Goal: Task Accomplishment & Management: Complete application form

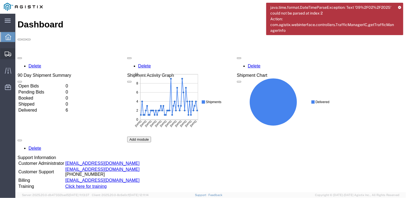
click at [0, 0] on span "Create Shipment" at bounding box center [0, 0] width 0 height 0
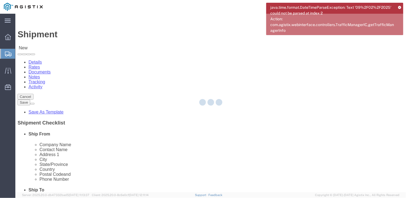
select select
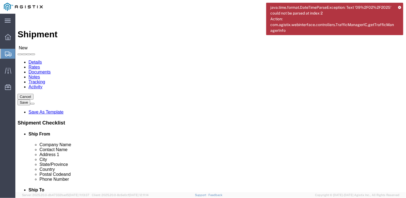
click at [400, 7] on icon at bounding box center [399, 7] width 3 height 3
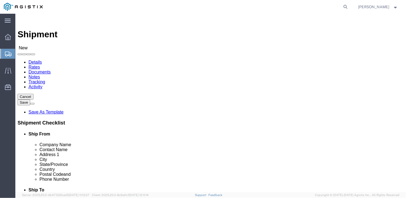
click select "Select General Dynamics Bath Iron Works"
select select "8114"
click select "Select General Dynamics Bath Iron Works"
select select
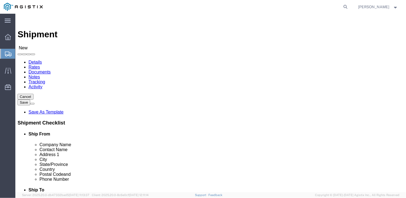
click input "text"
type input "Tioga Pipe"
type input "Ben"
type input "100 Mort Dr"
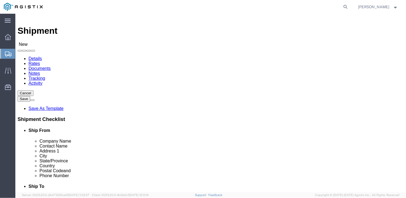
scroll to position [100, 0]
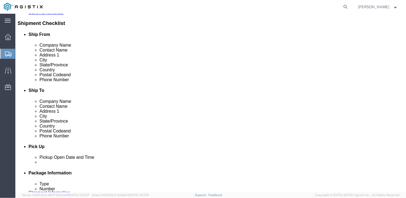
type input "Easton"
type input "P"
type input "Penn"
click input "text"
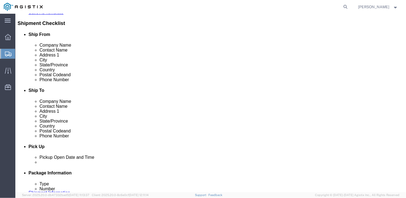
type input "18040"
click input "text"
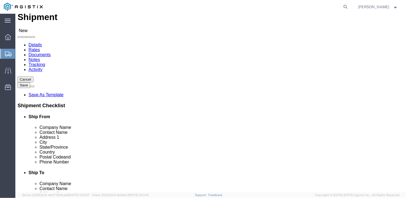
scroll to position [0, 0]
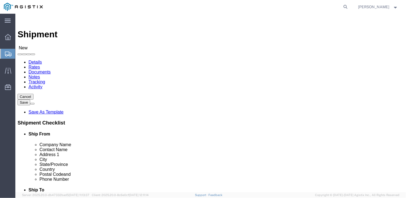
type input "[PHONE_NUMBER]"
click select "Select Bath - 50 YARD REC [US_STATE][GEOGRAPHIC_DATA] - 700 [US_STATE][GEOGRAPH…"
select select "15760"
click select "Select Bath - 50 YARD REC [US_STATE][GEOGRAPHIC_DATA] - 700 [US_STATE][GEOGRAPH…"
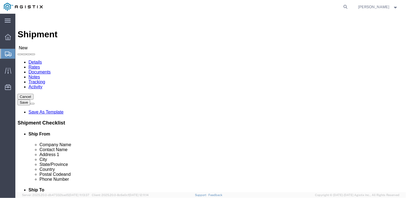
select select "15760"
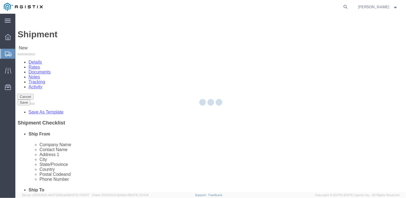
select select "ME"
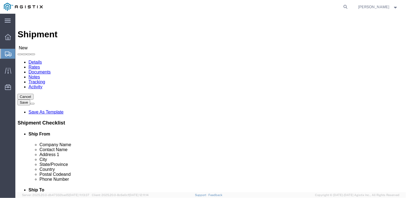
click input "text"
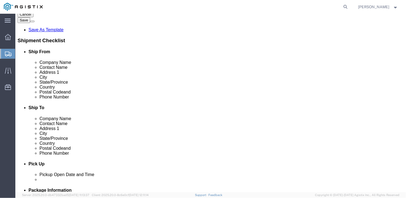
scroll to position [110, 0]
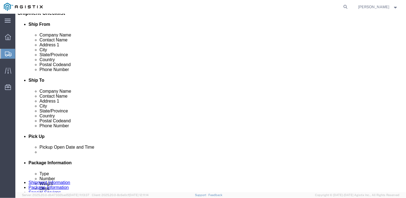
type input "General Dynamics Bath Iron Works & [PERSON_NAME] Plant"
click input "text"
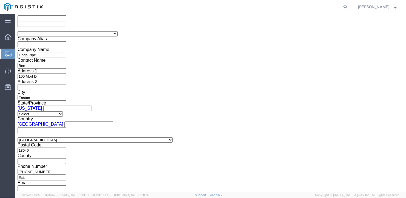
scroll to position [381, 0]
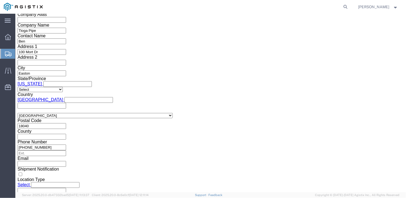
type input "[PHONE_NUMBER]"
click select "Select Air Less than Truckload Multi-Leg Ocean Freight Rail Small Parcel Truckl…"
select select "TL"
click select "Select Air Less than Truckload Multi-Leg Ocean Freight Rail Small Parcel Truckl…"
click select "Select 1-Ton (PSS) 10 Wheel 10 Yard Dump Truck 20 Yard Dump Truck Bobtail Botto…"
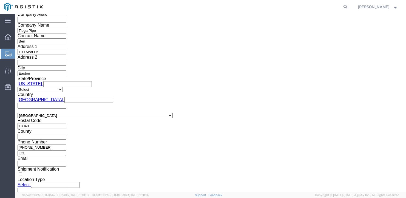
select select "FLBD"
click select "Select 1-Ton (PSS) 10 Wheel 10 Yard Dump Truck 20 Yard Dump Truck Bobtail Botto…"
click select "Select 35 Feet 20 Feet 28 Feet 53 Feet 40 Feet 48 Feet"
select select "53FT"
click select "Select 35 Feet 20 Feet 28 Feet 53 Feet 40 Feet 48 Feet"
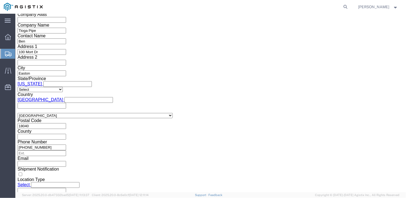
click button "Continue"
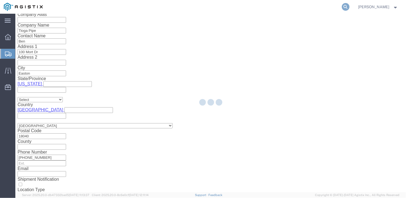
scroll to position [6, 0]
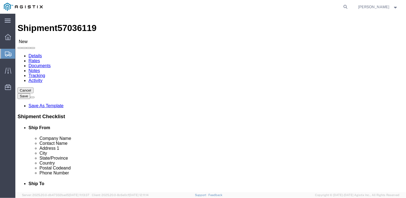
click select "Select Bale(s) Basket(s) Bolt(s) Bottle(s) Buckets Bulk Bundle(s) Can(s) Cardbo…"
select select "BULK"
click select "Select Bale(s) Basket(s) Bolt(s) Bottle(s) Buckets Bulk Bundle(s) Can(s) Cardbo…"
click input "text"
type input "240"
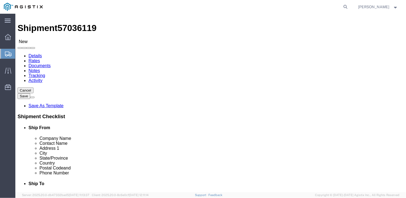
click input "text"
type input "102"
click input "text"
type input "12"
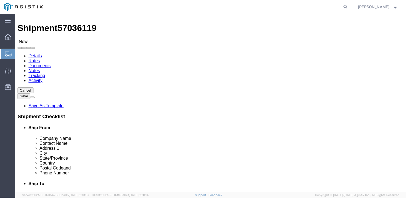
drag, startPoint x: 65, startPoint y: 130, endPoint x: 39, endPoint y: 122, distance: 27.5
click div "Package Type Select Bale(s) Basket(s) Bolt(s) Bottle(s) Buckets Bulk Bundle(s) …"
type input "8056.90"
click link "Add Content"
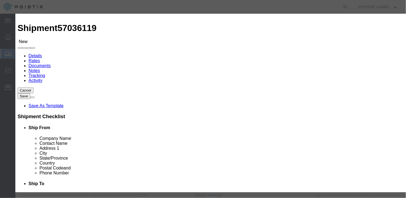
click input "text"
type input "Misc Steel"
drag, startPoint x: 106, startPoint y: 52, endPoint x: 85, endPoint y: 54, distance: 21.0
click div "Pieces 0 Select Bag Barrels 100Board Feet Bottle Box Blister Pack Carats Can Ca…"
type input "19"
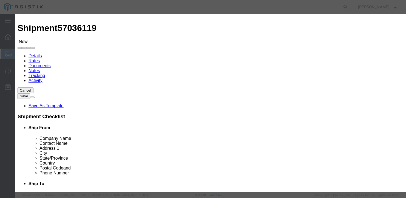
click input "text"
type input "1"
click button "Save & Close"
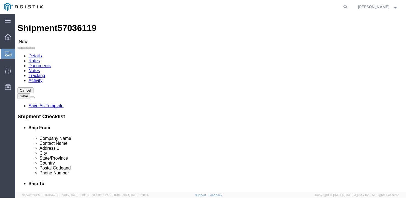
click button "Rate Shipment"
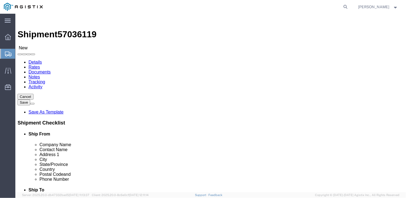
scroll to position [89, 0]
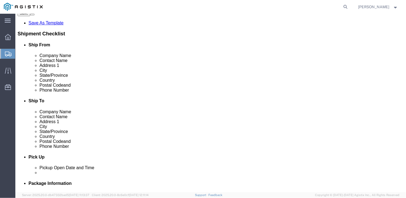
click button "Previous"
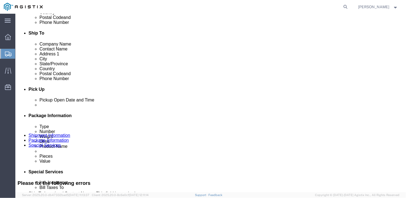
scroll to position [47, 0]
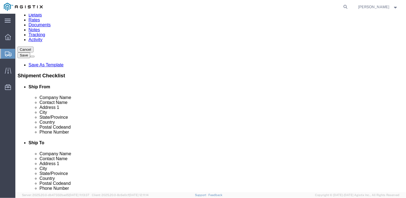
click input "Ship To Location / Contact Name : This field is required."
type input "Ben"
click button "Rate Shipment"
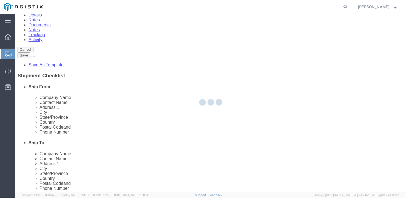
scroll to position [0, 0]
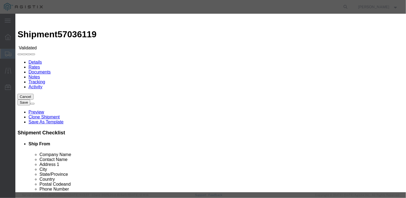
select select "6922"
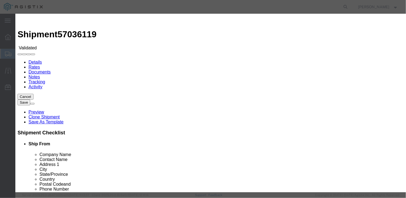
select select "16774"
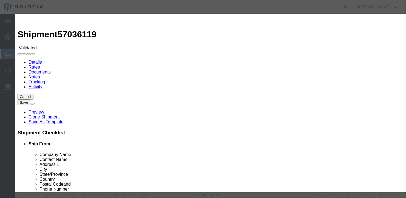
type input "1600"
type input "1,600.00"
type input "27284a"
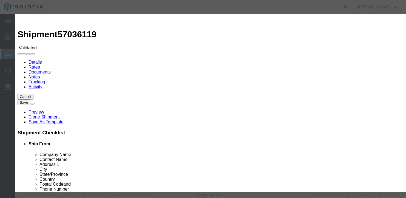
type input "[PERSON_NAME]"
type input "[PHONE_NUMBER]"
type input "[DATE]"
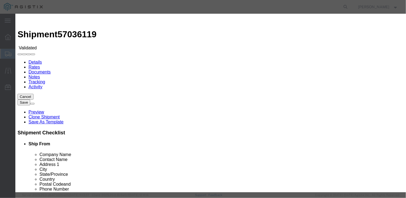
type input "[DATE]"
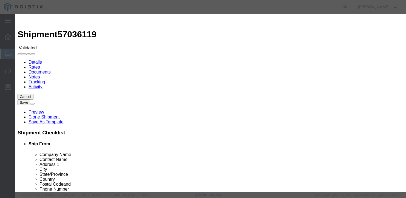
type input "[DATE]"
select select "1400"
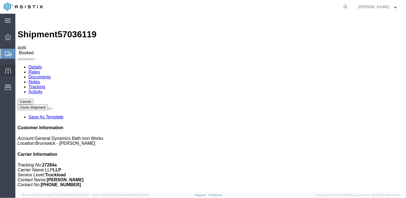
click at [6, 71] on icon at bounding box center [8, 70] width 6 height 6
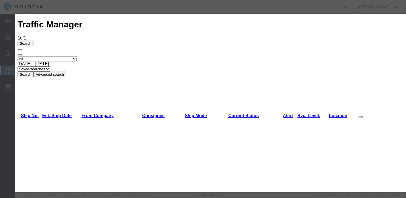
type input "[DATE]"
type input "12:00 PM"
select select "DELIVRED"
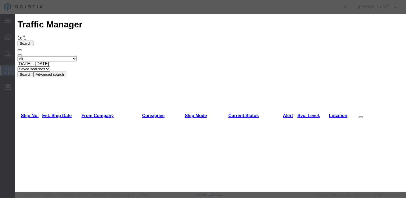
drag, startPoint x: 147, startPoint y: 126, endPoint x: 154, endPoint y: 132, distance: 8.5
type input "[DATE]"
